Goal: Transaction & Acquisition: Subscribe to service/newsletter

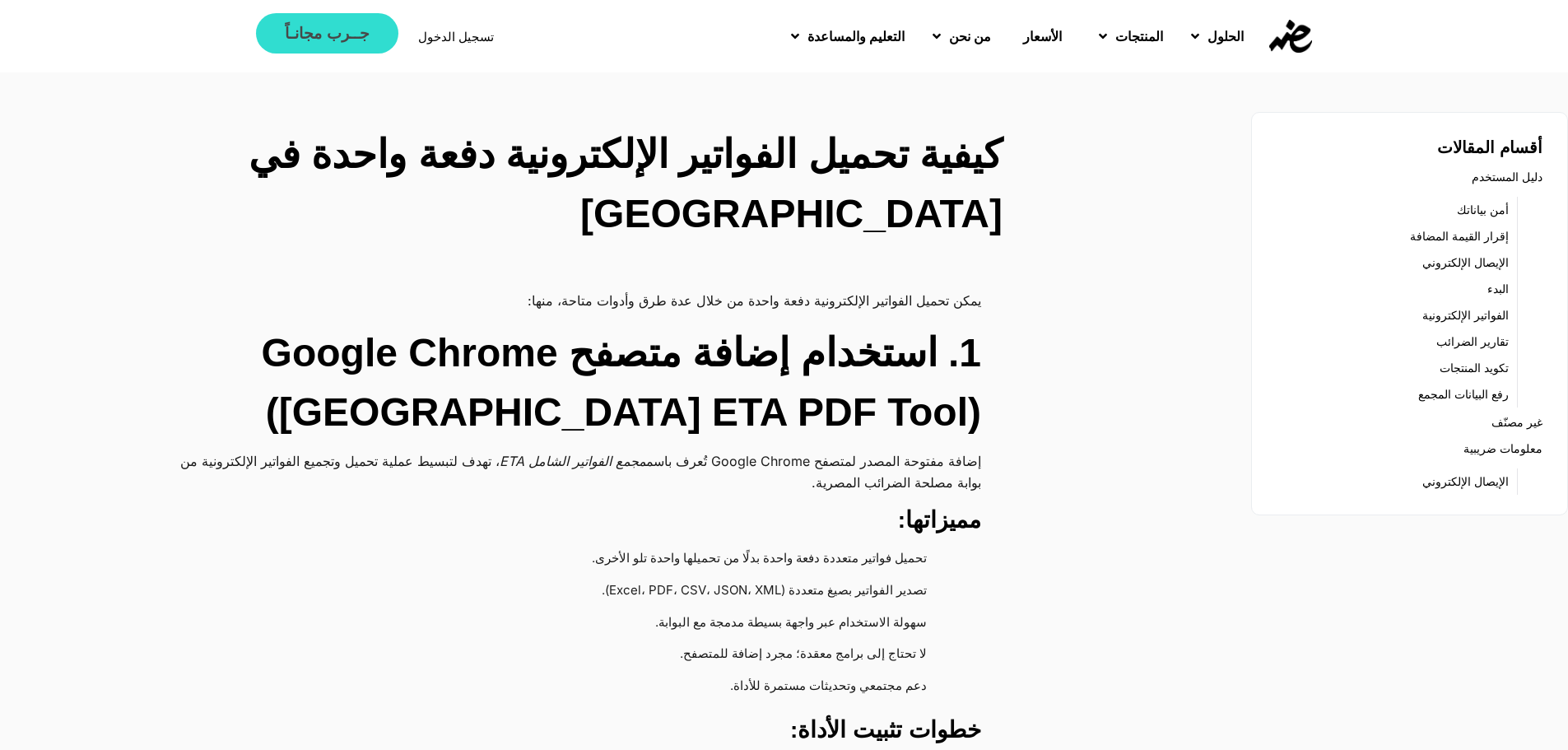
click at [290, 30] on span "جــرب مجانـاً" at bounding box center [326, 33] width 84 height 15
